Goal: Task Accomplishment & Management: Complete application form

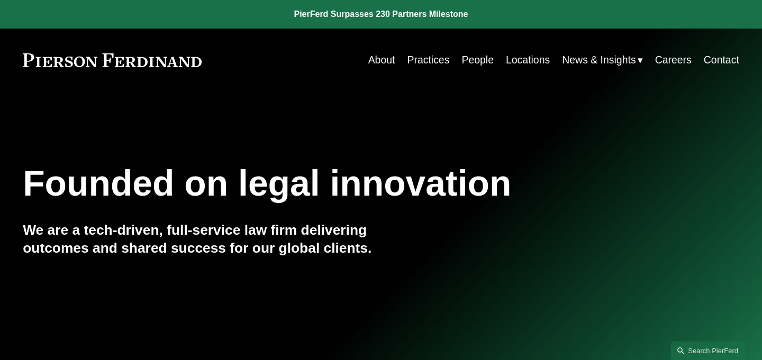
click at [678, 63] on link "Careers" at bounding box center [673, 60] width 36 height 21
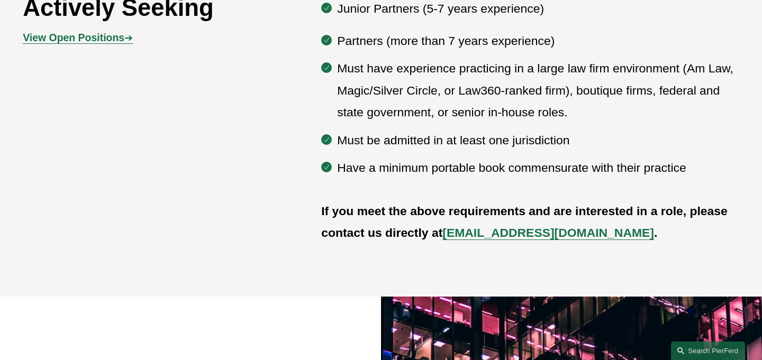
scroll to position [596, 0]
click at [84, 32] on strong "View Open Positions" at bounding box center [74, 37] width 102 height 12
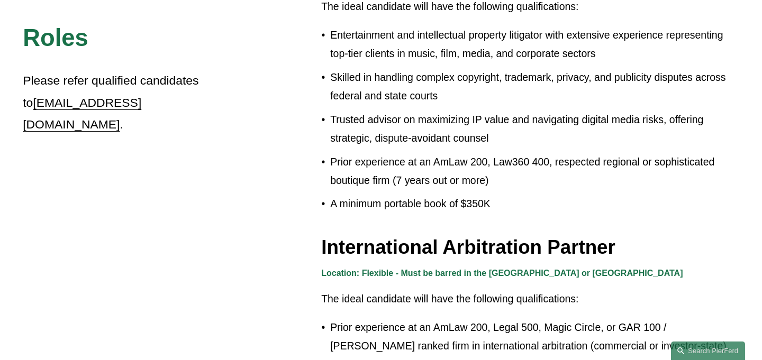
scroll to position [915, 0]
